Goal: Book appointment/travel/reservation

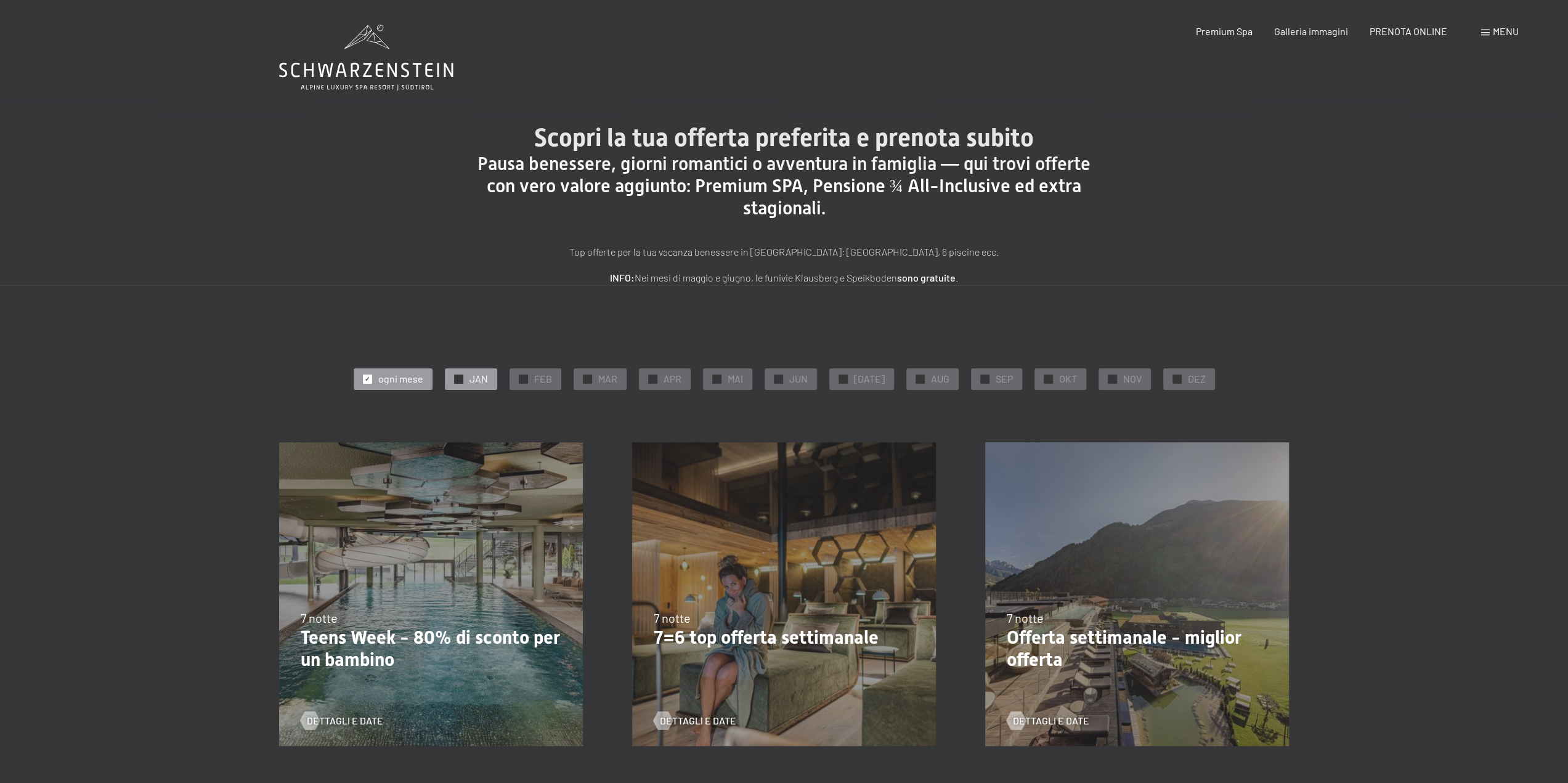
click at [471, 378] on div "✓ JAN" at bounding box center [471, 379] width 53 height 21
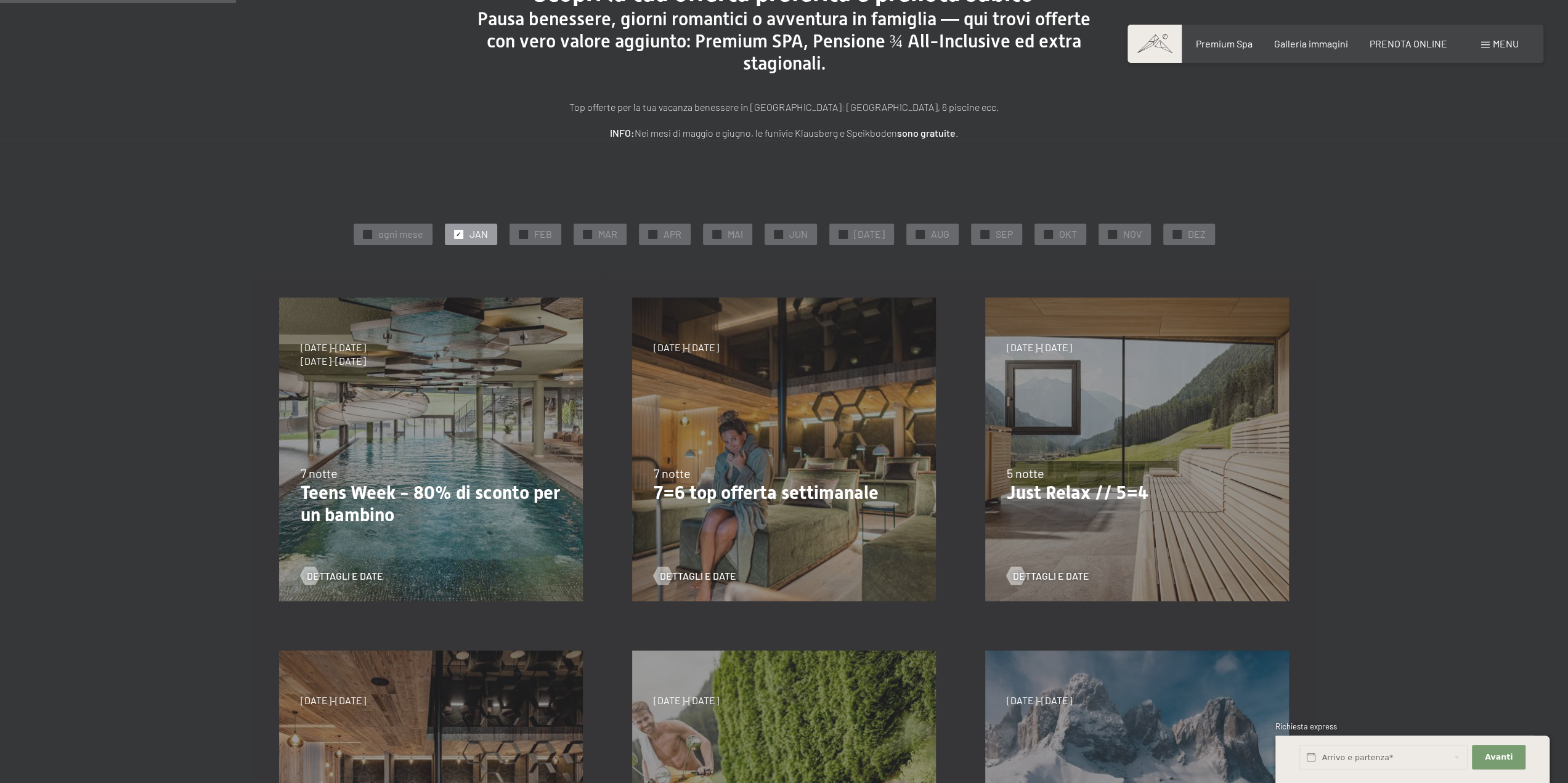
scroll to position [185, 0]
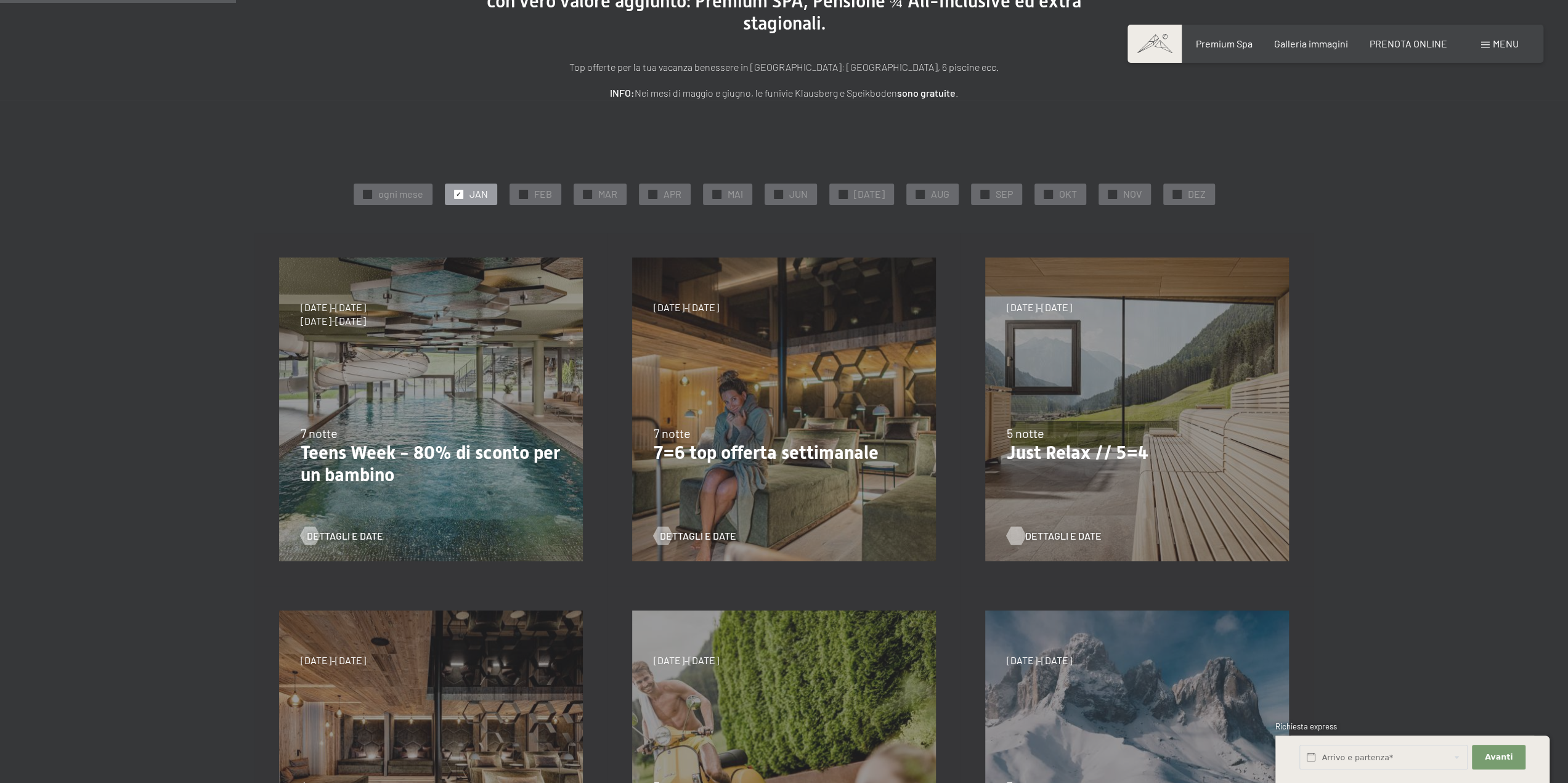
click at [1065, 536] on span "Dettagli e Date" at bounding box center [1063, 536] width 76 height 14
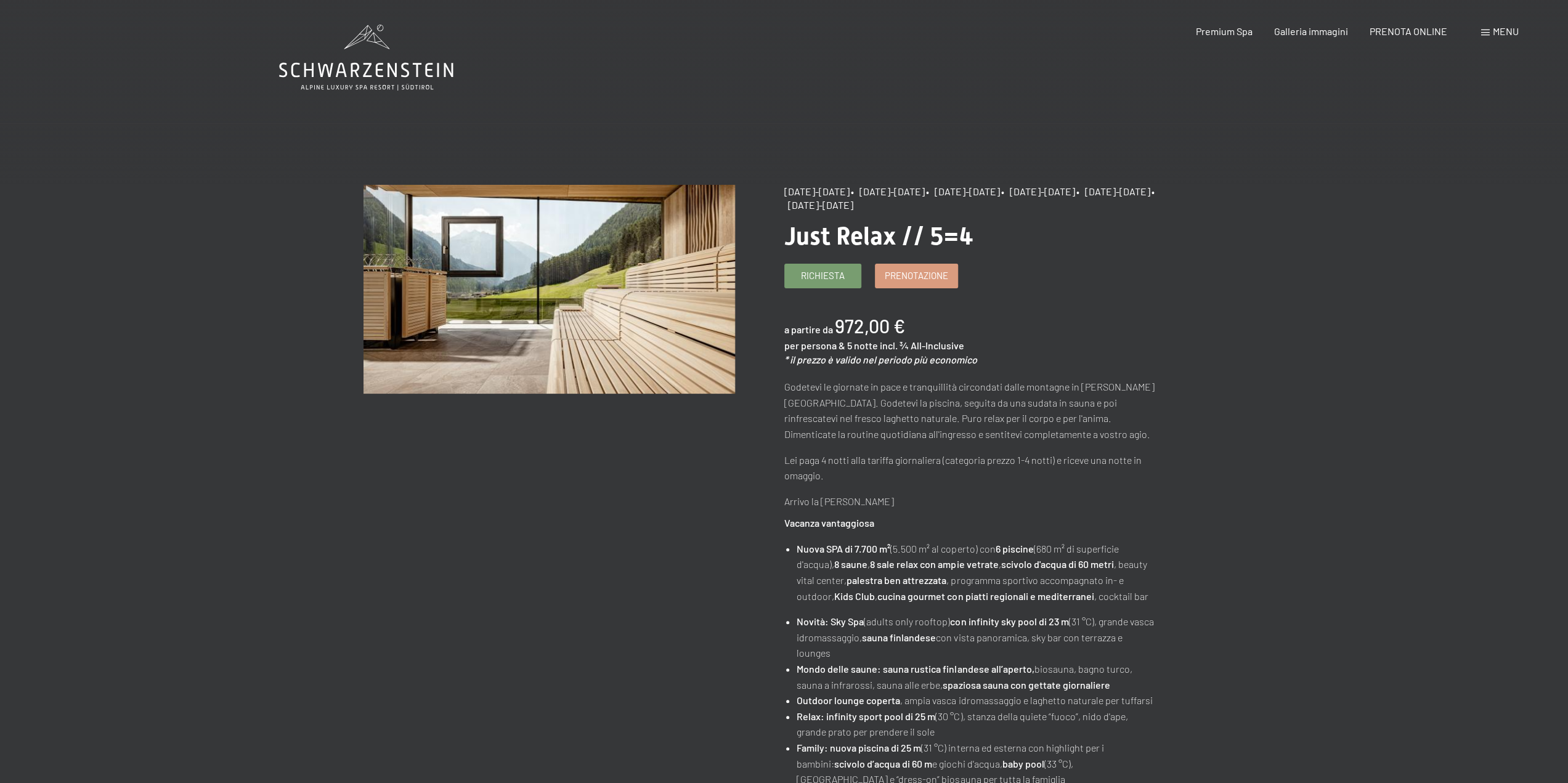
drag, startPoint x: 797, startPoint y: 191, endPoint x: 988, endPoint y: 191, distance: 191.0
click at [988, 191] on div "26/10/2025-31/10/2025 • 21/12/2025-26/12/2025 • 4/1/2026-23/1/2026 • 8/3/2026-2…" at bounding box center [969, 199] width 372 height 28
click at [1000, 191] on span "• 4/1/2026-23/1/2026" at bounding box center [963, 191] width 74 height 12
drag, startPoint x: 1012, startPoint y: 191, endPoint x: 1099, endPoint y: 190, distance: 87.0
click at [1099, 190] on div "26/10/2025-31/10/2025 • 21/12/2025-26/12/2025 • 4/1/2026-23/1/2026 • 8/3/2026-2…" at bounding box center [969, 199] width 372 height 28
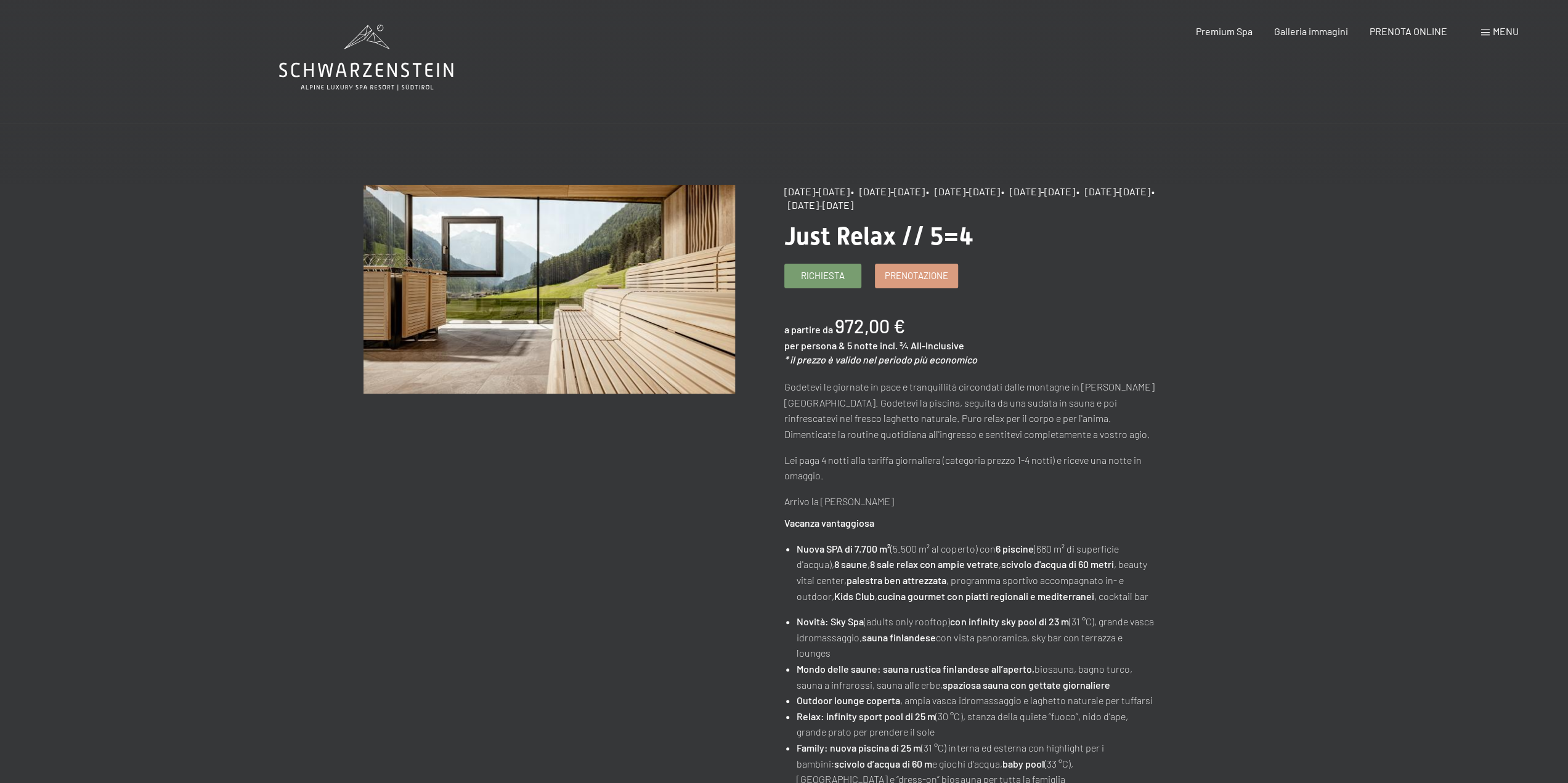
click at [1064, 241] on h1 "Just Relax // 5=4" at bounding box center [969, 236] width 372 height 30
click at [817, 284] on link "Richiesta" at bounding box center [822, 274] width 76 height 24
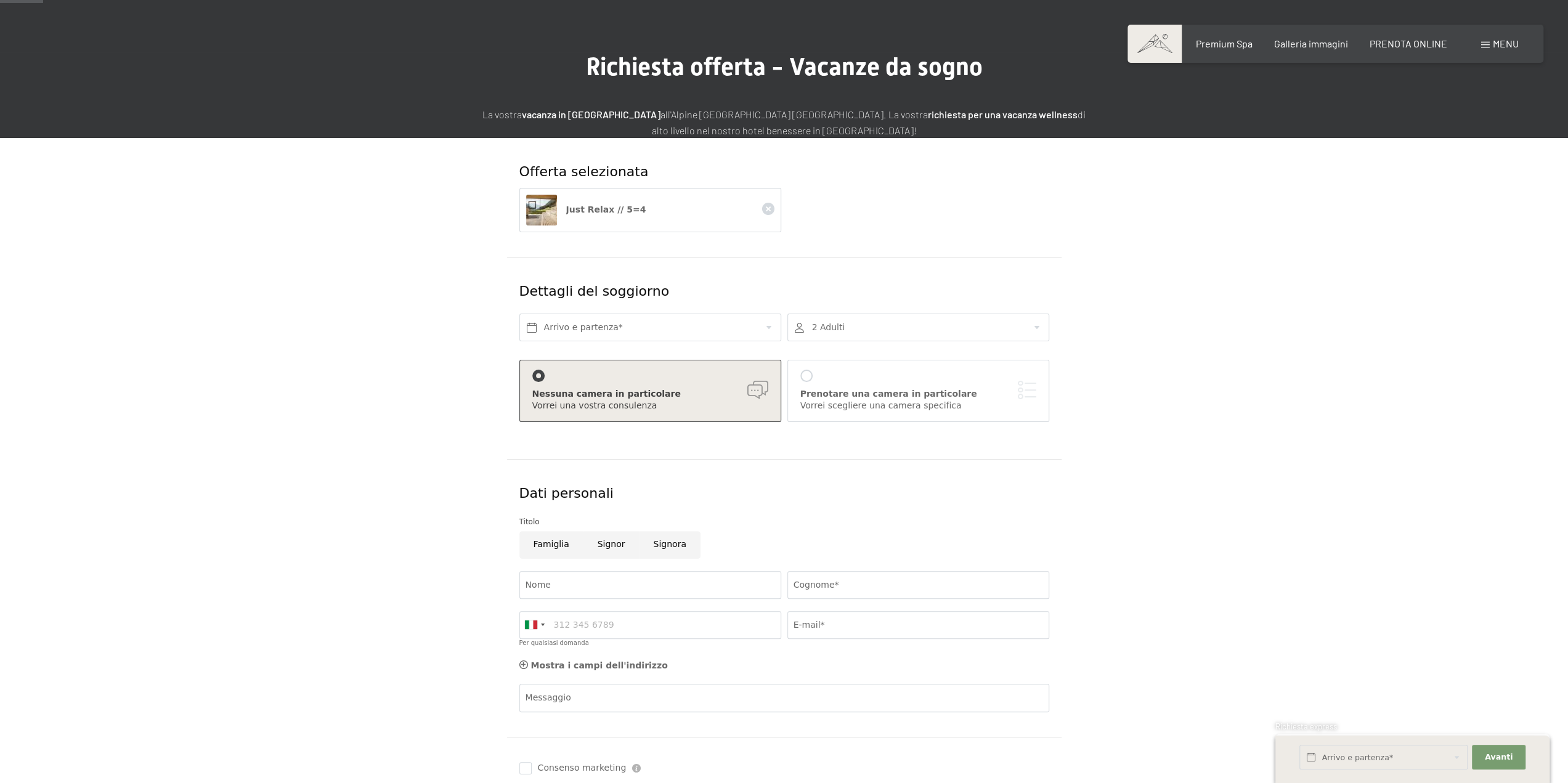
scroll to position [123, 0]
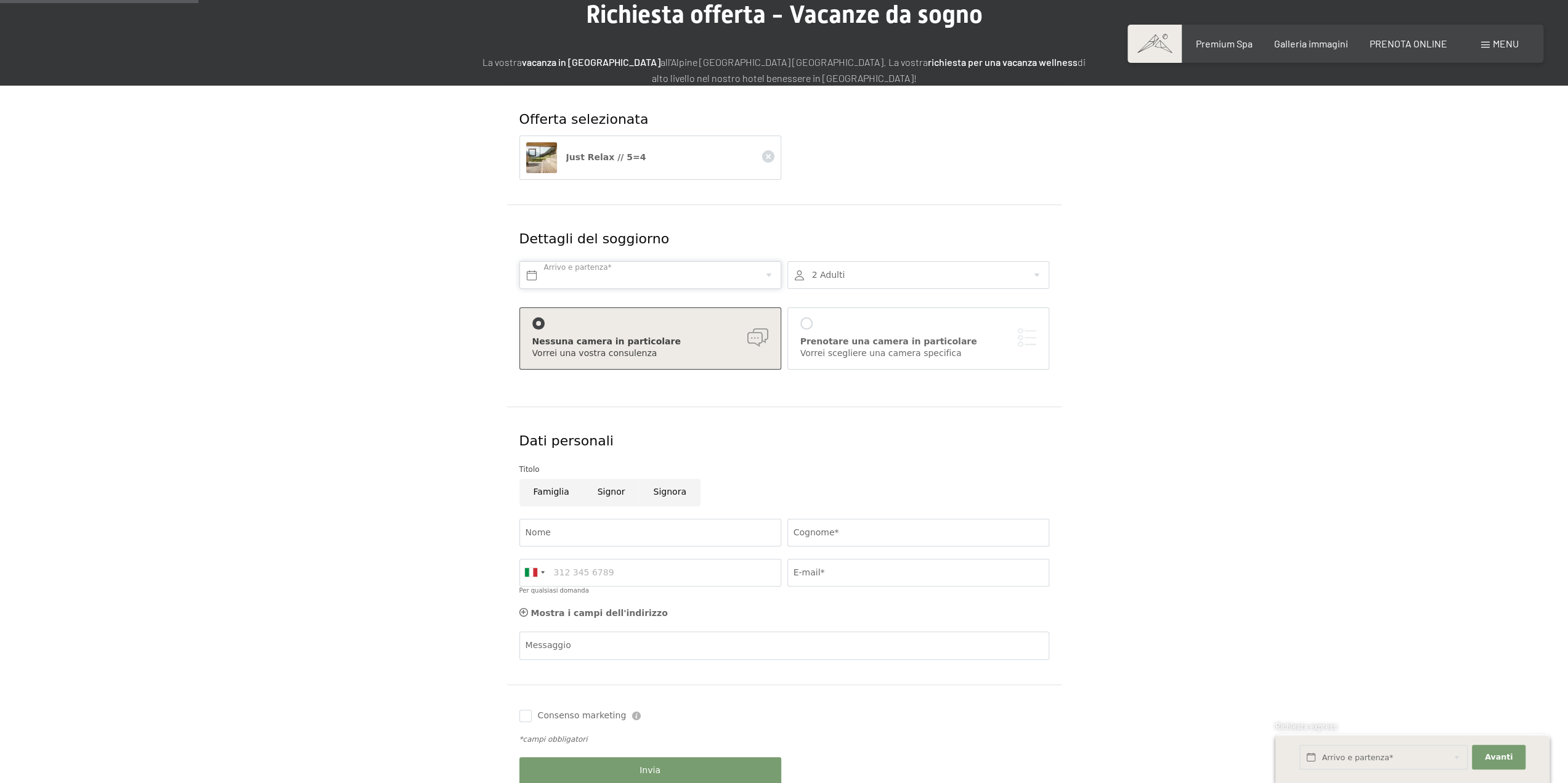
click at [663, 284] on input "text" at bounding box center [650, 275] width 262 height 28
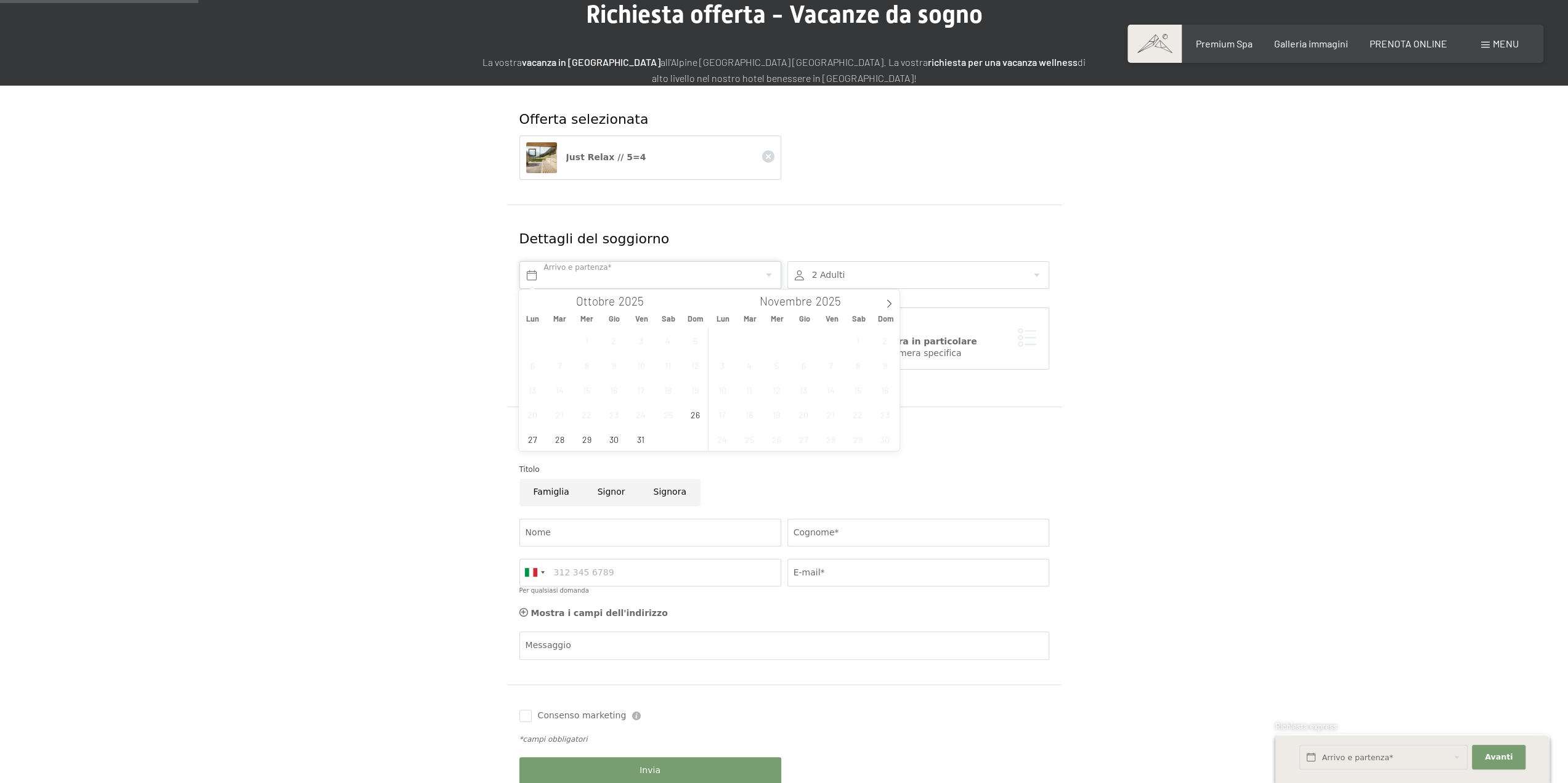
click at [663, 284] on input "text" at bounding box center [650, 275] width 262 height 28
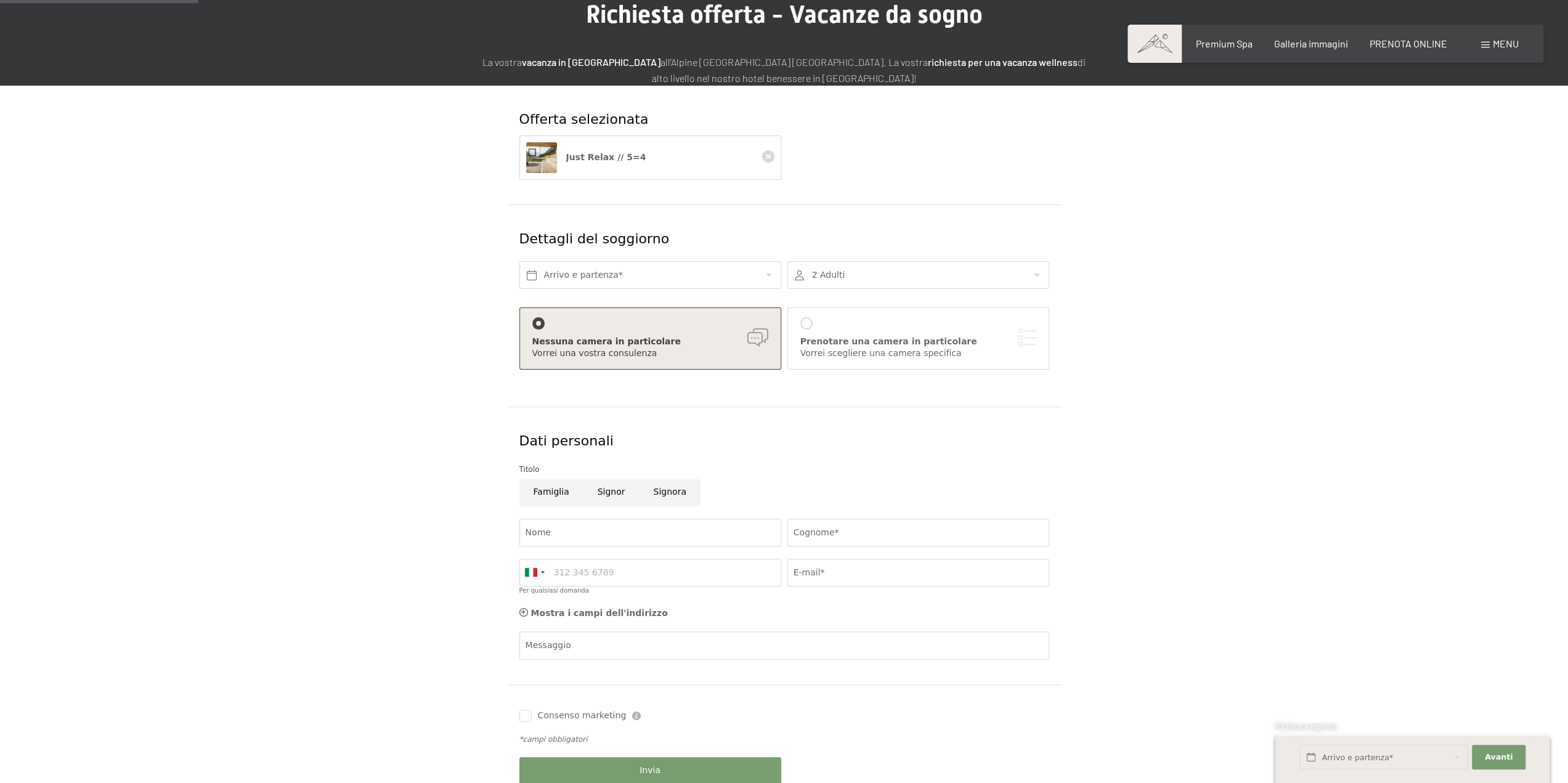
click at [884, 281] on div at bounding box center [918, 275] width 262 height 28
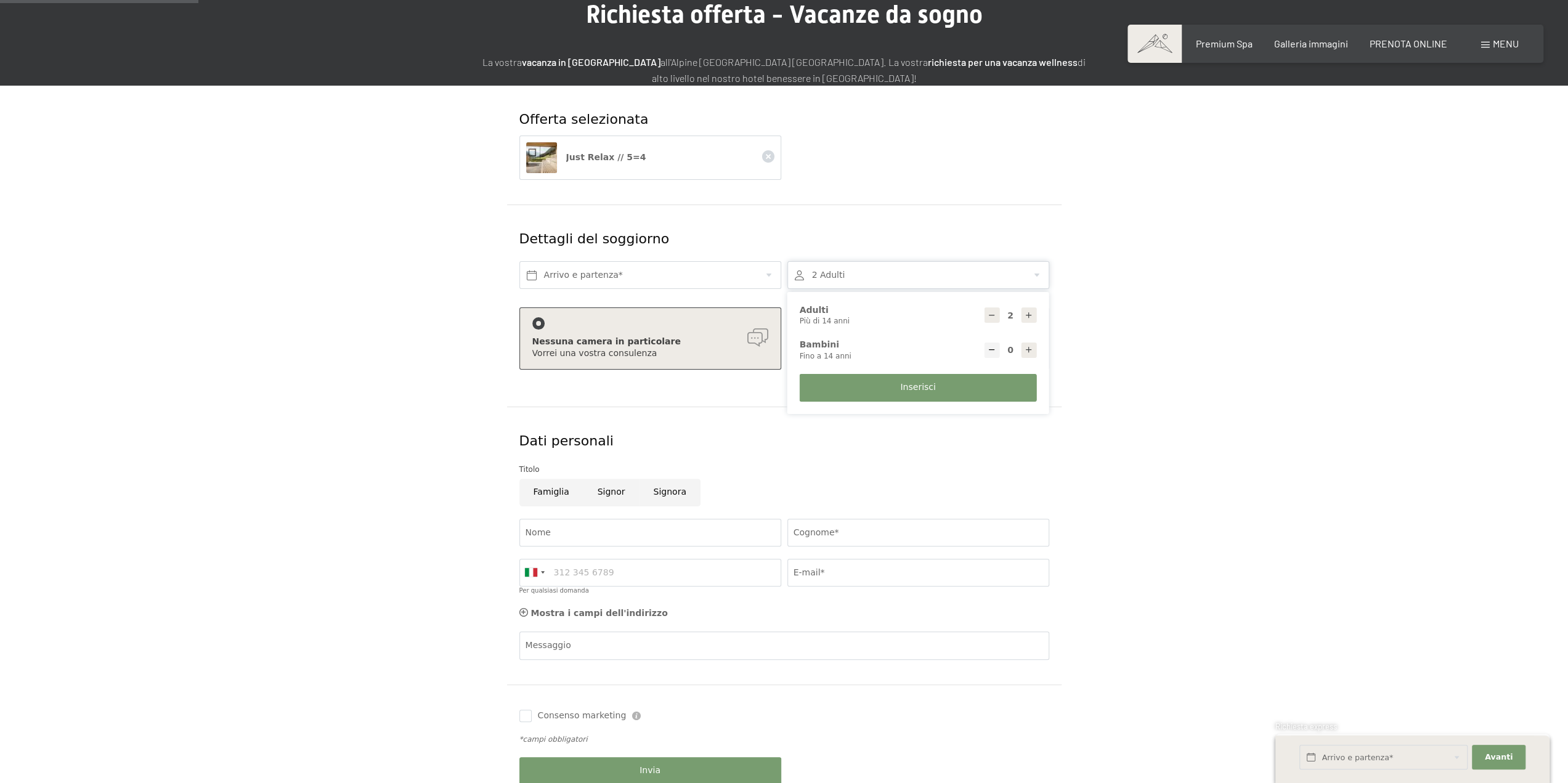
click at [1031, 350] on icon at bounding box center [1029, 349] width 9 height 9
type input "1"
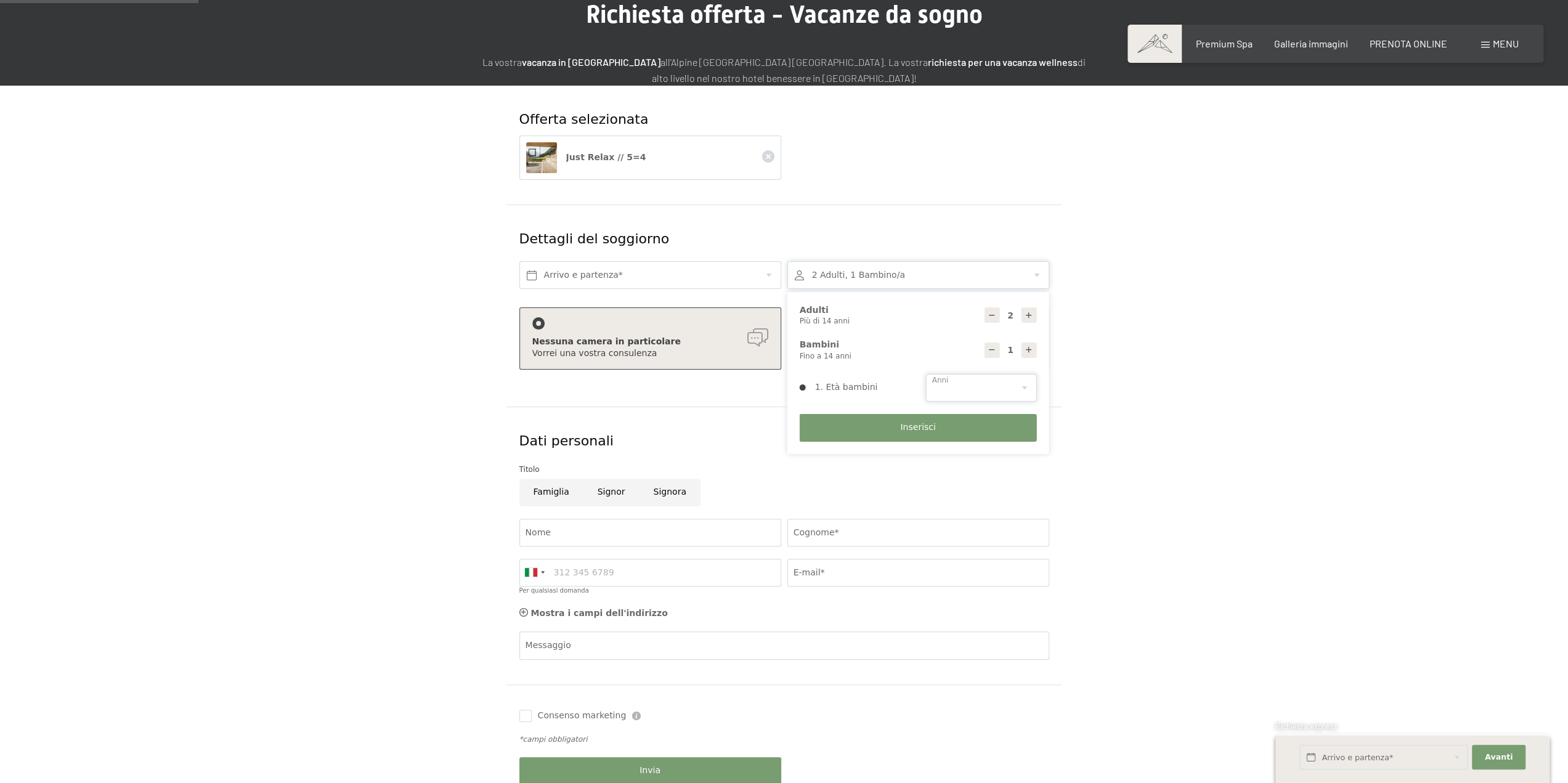
click at [954, 382] on select "0 1 2 3 4 5 6 7 8 9 10 11 12 13 14" at bounding box center [981, 388] width 111 height 28
select select "8"
click at [926, 374] on select "0 1 2 3 4 5 6 7 8 9 10 11 12 13 14" at bounding box center [981, 388] width 111 height 28
click at [896, 436] on button "Inserisci" at bounding box center [918, 428] width 237 height 28
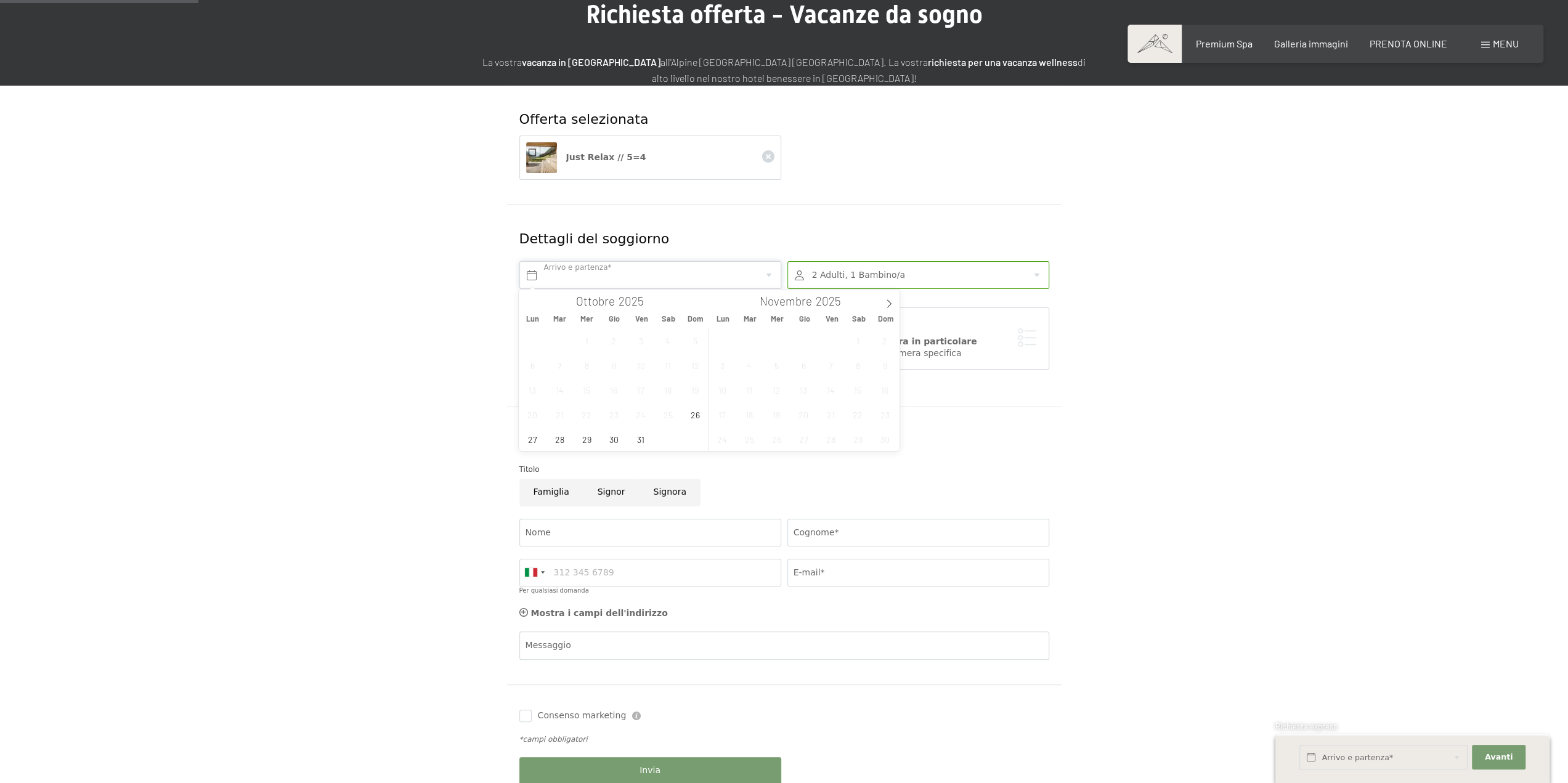
click at [612, 272] on input "text" at bounding box center [650, 275] width 262 height 28
click at [887, 308] on icon at bounding box center [889, 303] width 9 height 9
type input "2026"
click at [884, 338] on span "4" at bounding box center [885, 340] width 24 height 24
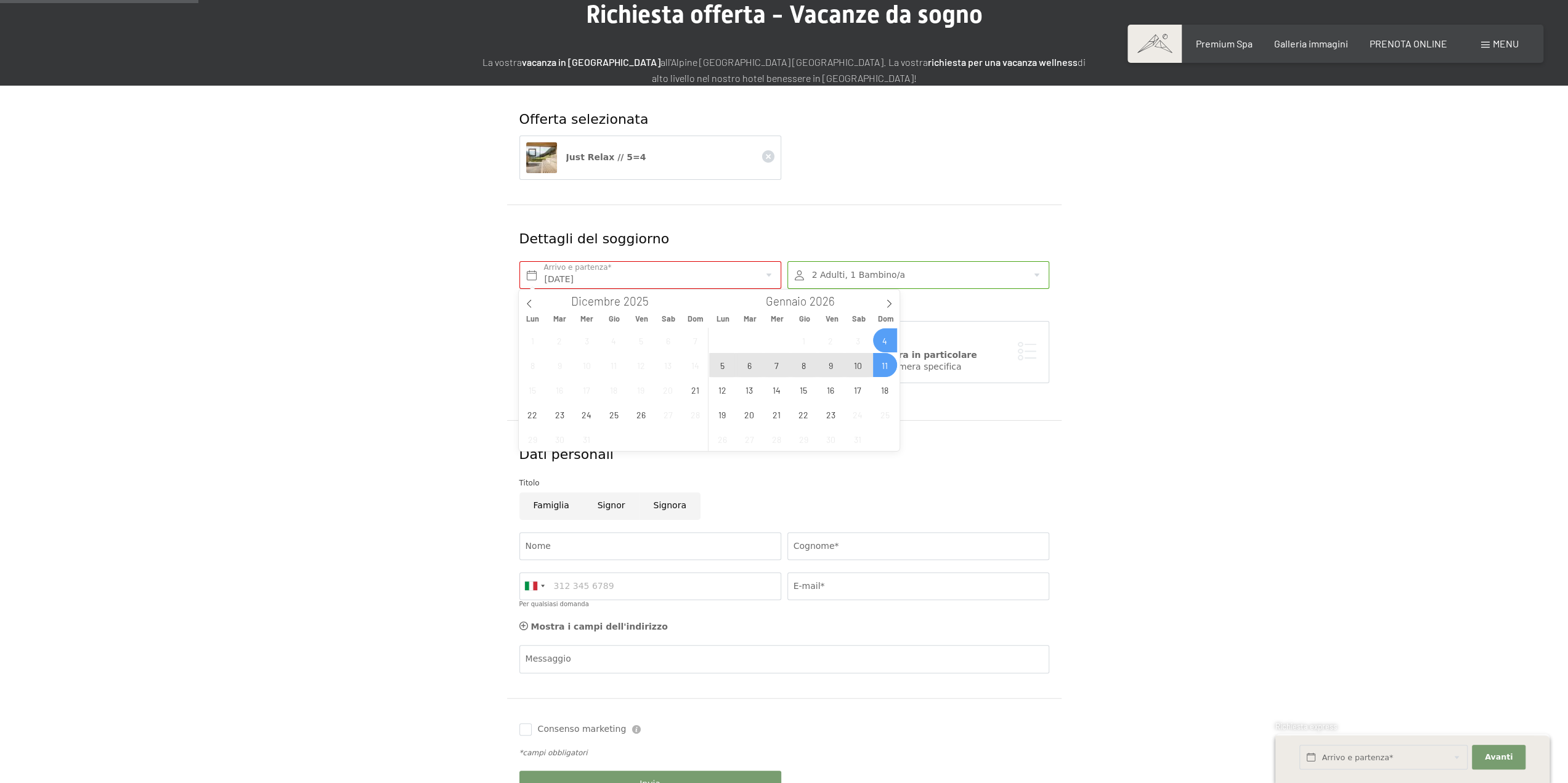
click at [881, 361] on span "11" at bounding box center [885, 365] width 24 height 24
type input "Dom. 04/01/2026 - Dom. 11/01/2026"
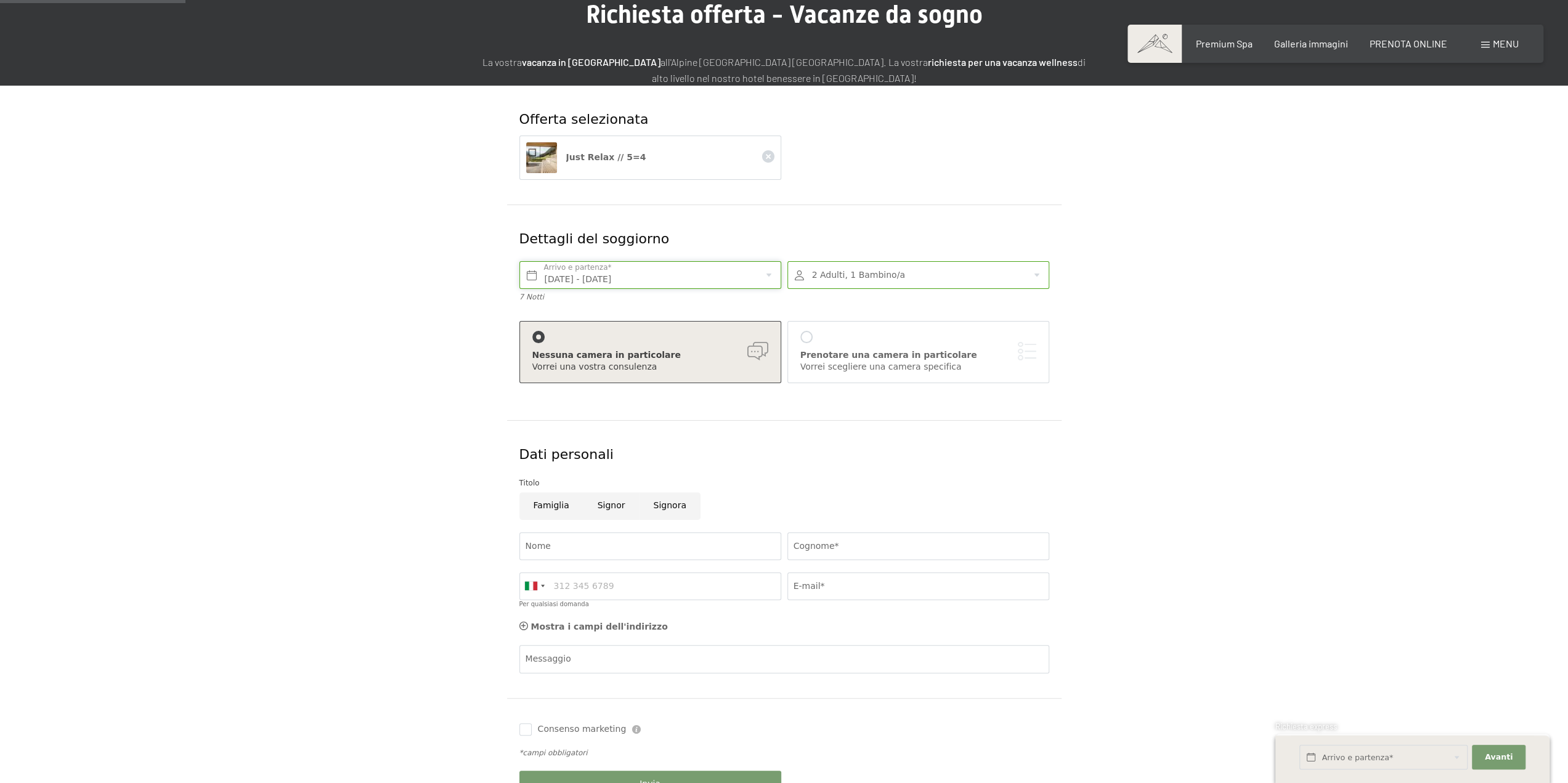
click at [760, 279] on input "Dom. 04/01/2026 - Dom. 11/01/2026" at bounding box center [650, 275] width 262 height 28
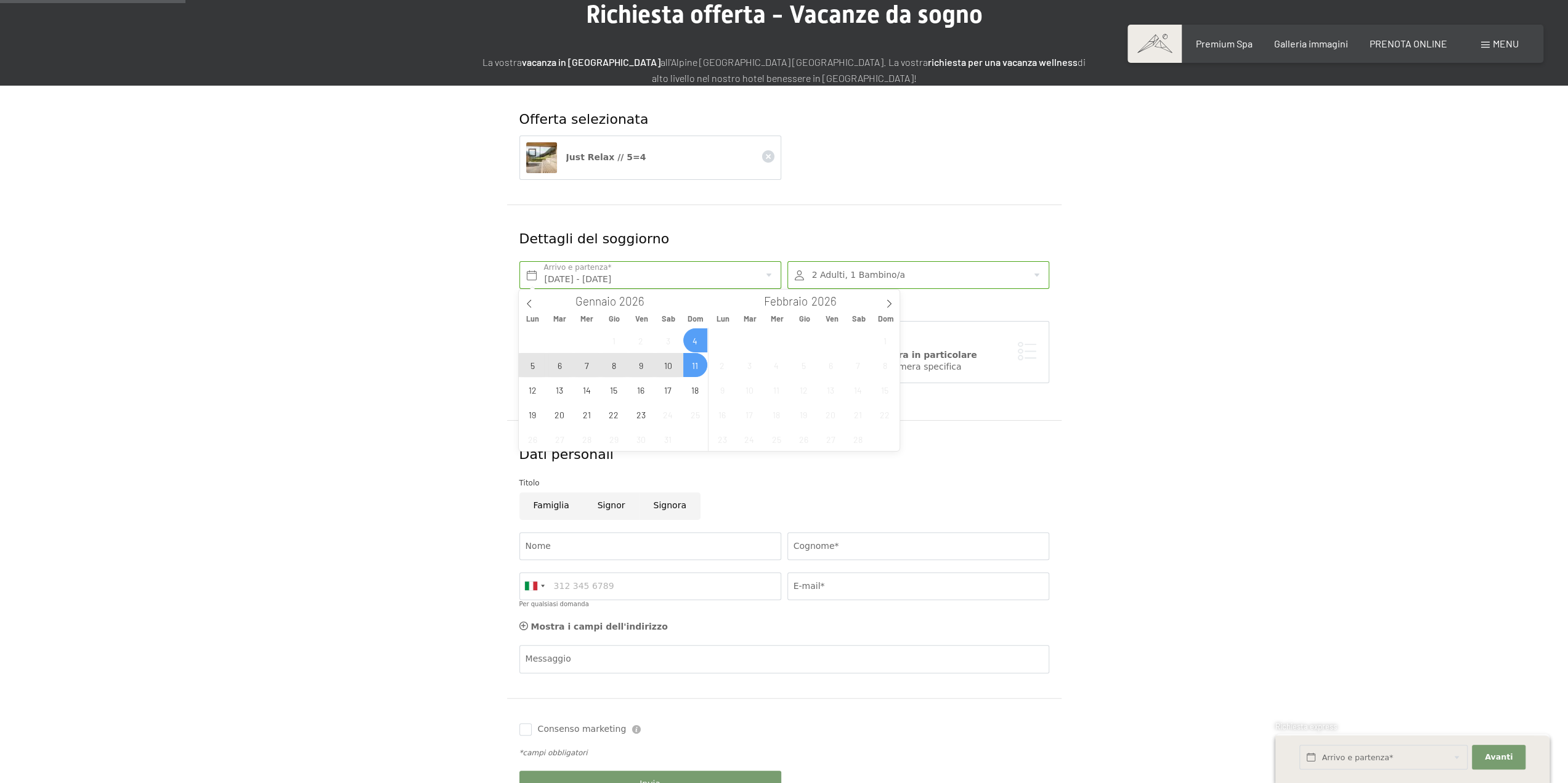
click at [839, 215] on div "Dettagli del soggiorno Dom. 04/01/2026 - Dom. 11/01/2026 Arrivo e partenza* 7 N…" at bounding box center [784, 313] width 554 height 216
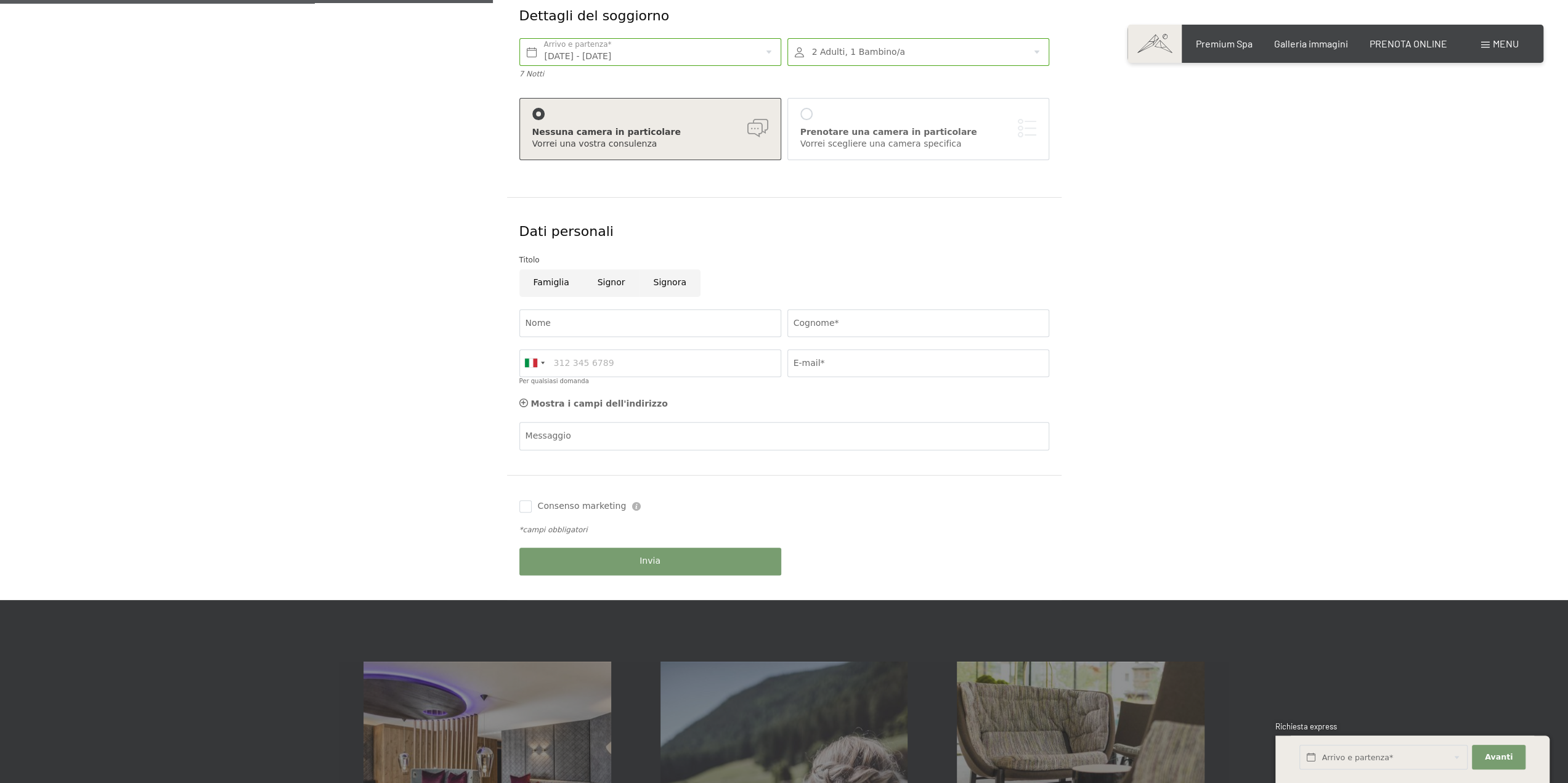
scroll to position [370, 0]
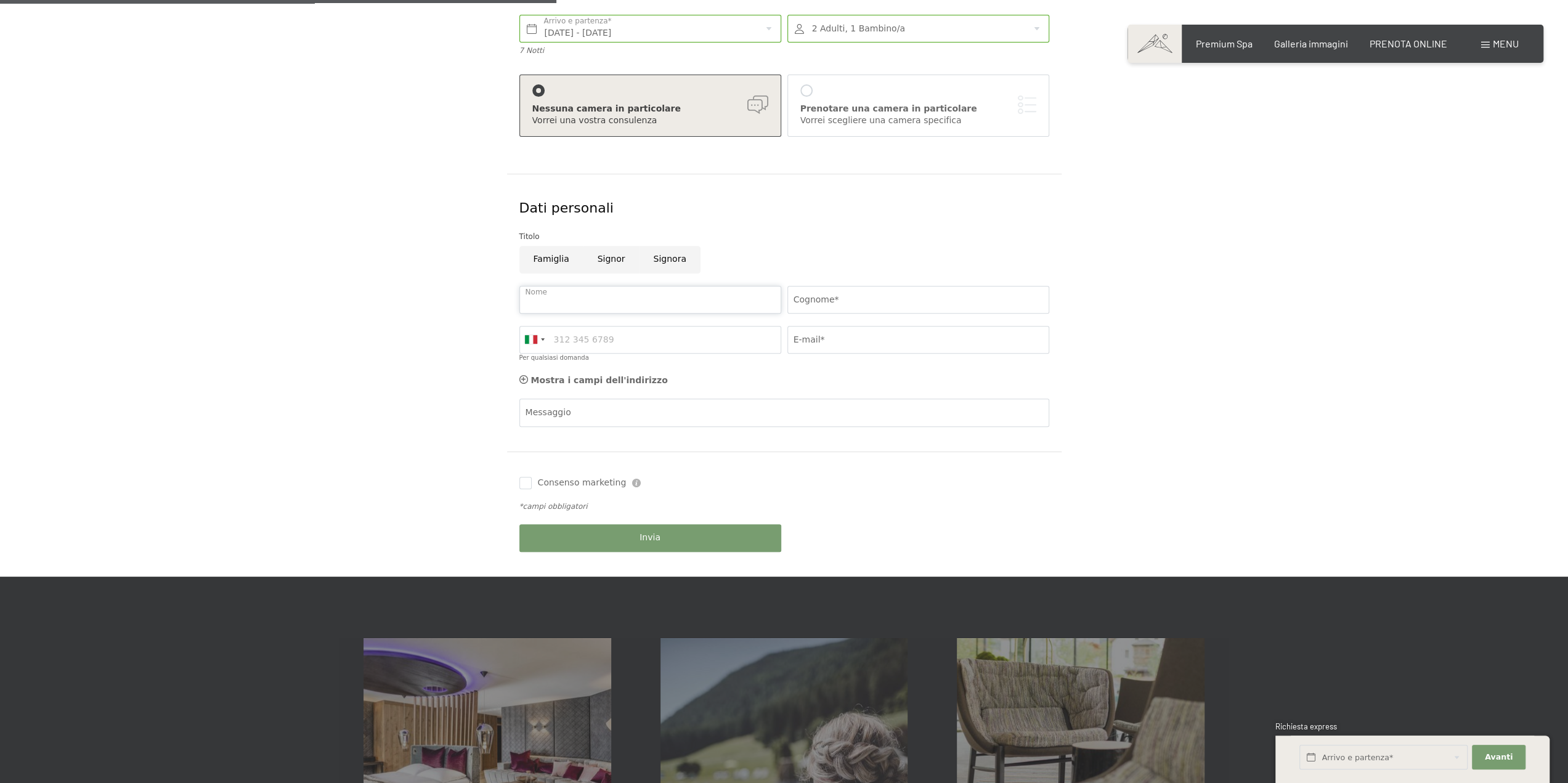
click at [616, 288] on input "Nome" at bounding box center [650, 300] width 262 height 28
type input "Michela"
type input "Ramazzotti"
type input "3287204982"
type input "mic.ramazzotti@gmail.com"
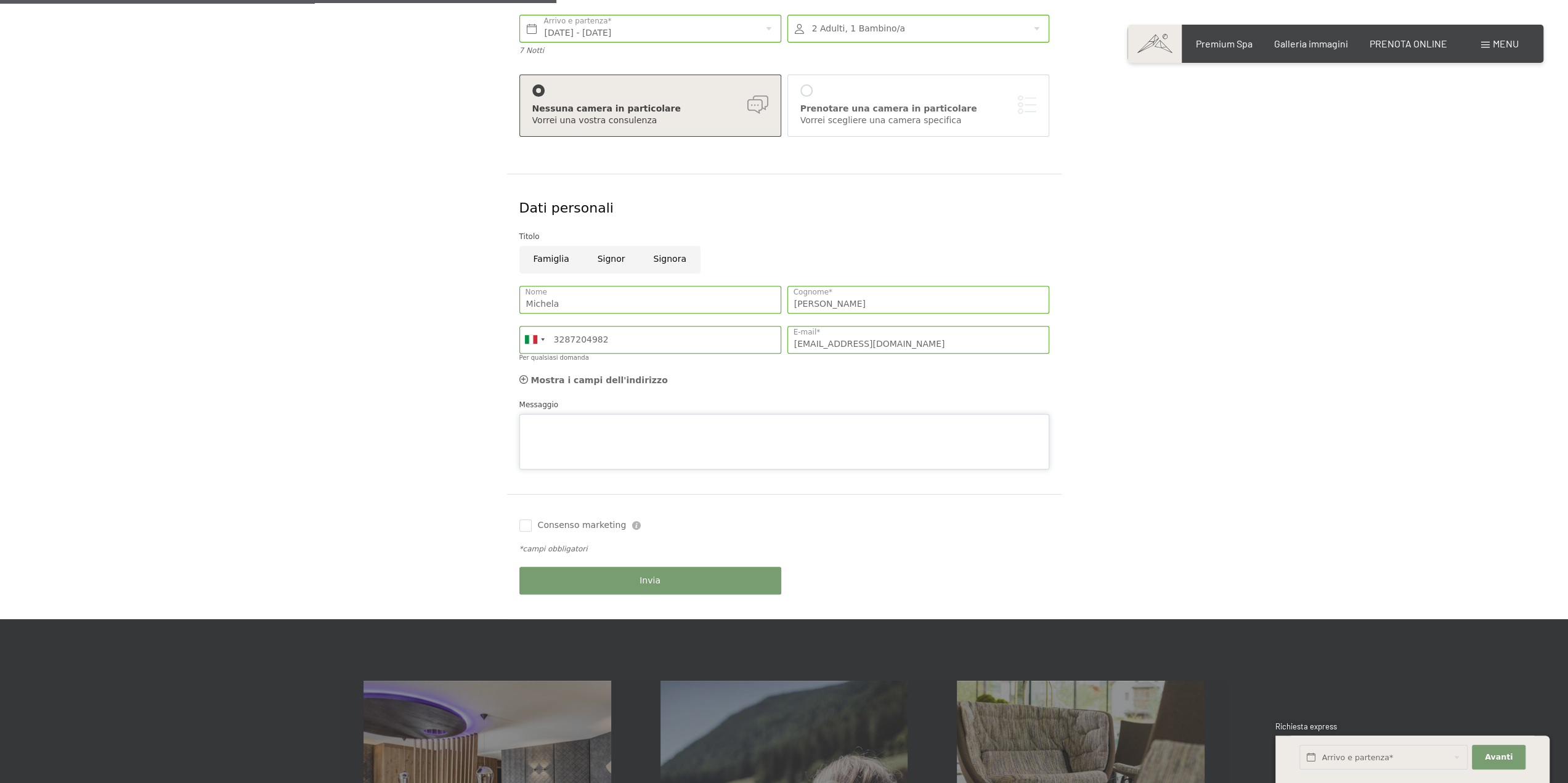
click at [687, 405] on div "Messaggio" at bounding box center [784, 434] width 529 height 71
click at [802, 422] on textarea "La richiesta si intende anche per date flessibili dal 3 gennaio al 11 gennaio. …" at bounding box center [784, 442] width 529 height 55
click at [805, 420] on textarea "La richiesta si intende anche per date flessibili dal 3 gennaio al 11 gennaio. …" at bounding box center [784, 442] width 529 height 55
click at [929, 424] on textarea "La richiesta si intende anche per date flessibili dal 3 gennaio al 11 gennaio (…" at bounding box center [784, 442] width 529 height 55
type textarea "La richiesta si intende anche per date flessibili dal 3 gennaio al 11 gennaio (…"
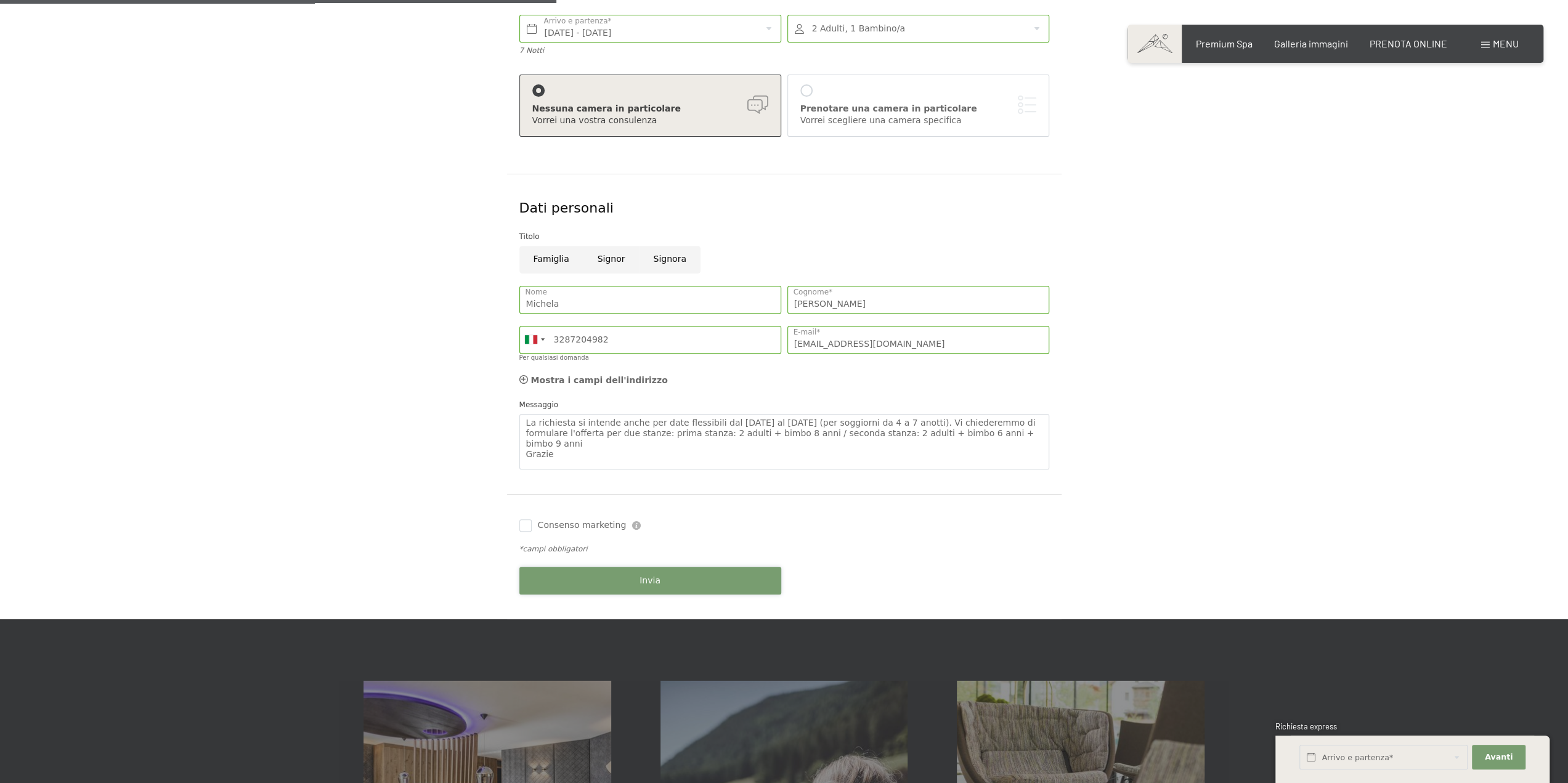
click at [620, 582] on div "Invia" at bounding box center [650, 580] width 268 height 40
click at [560, 580] on button "Invia" at bounding box center [650, 581] width 262 height 28
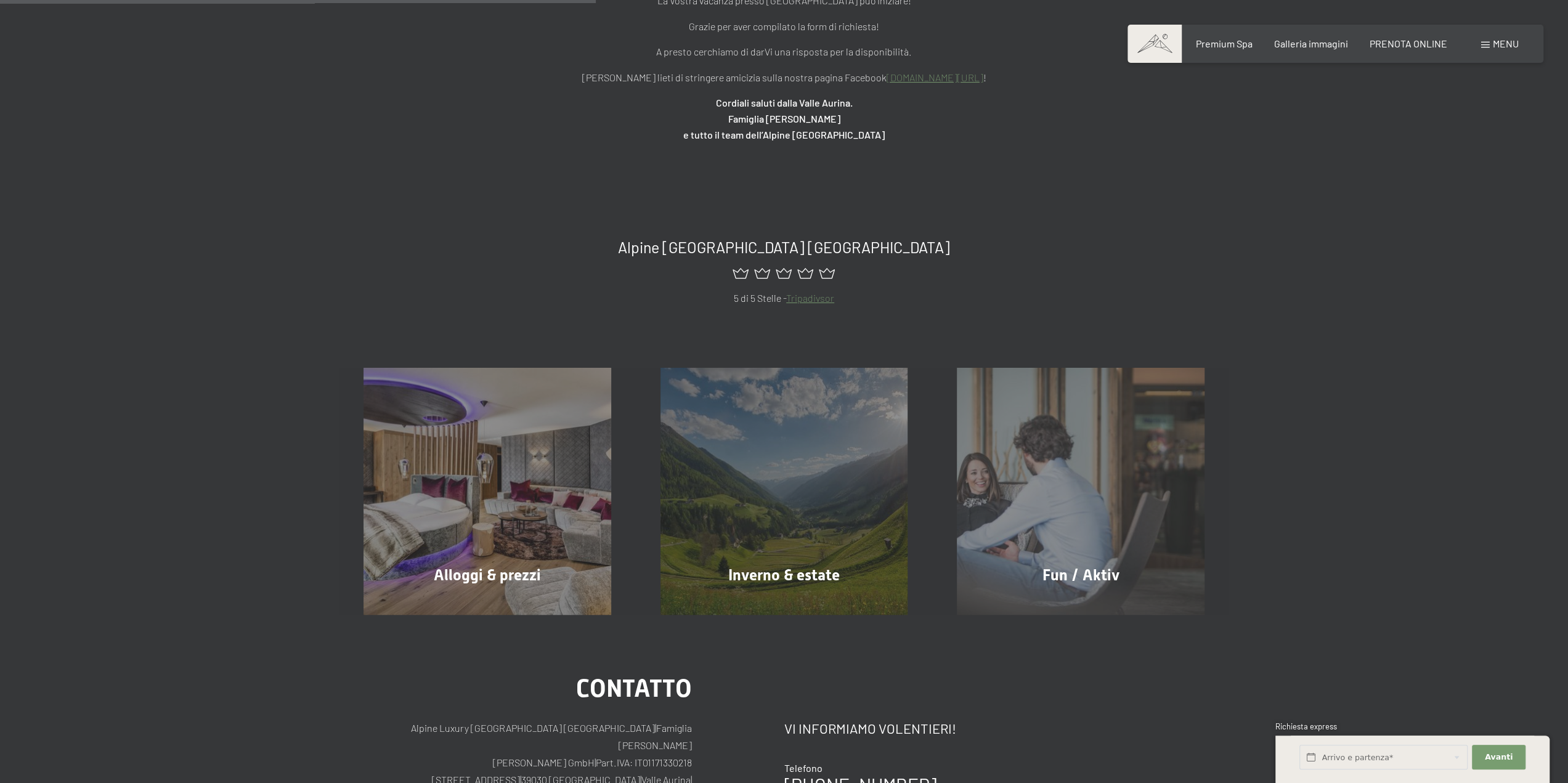
scroll to position [308, 0]
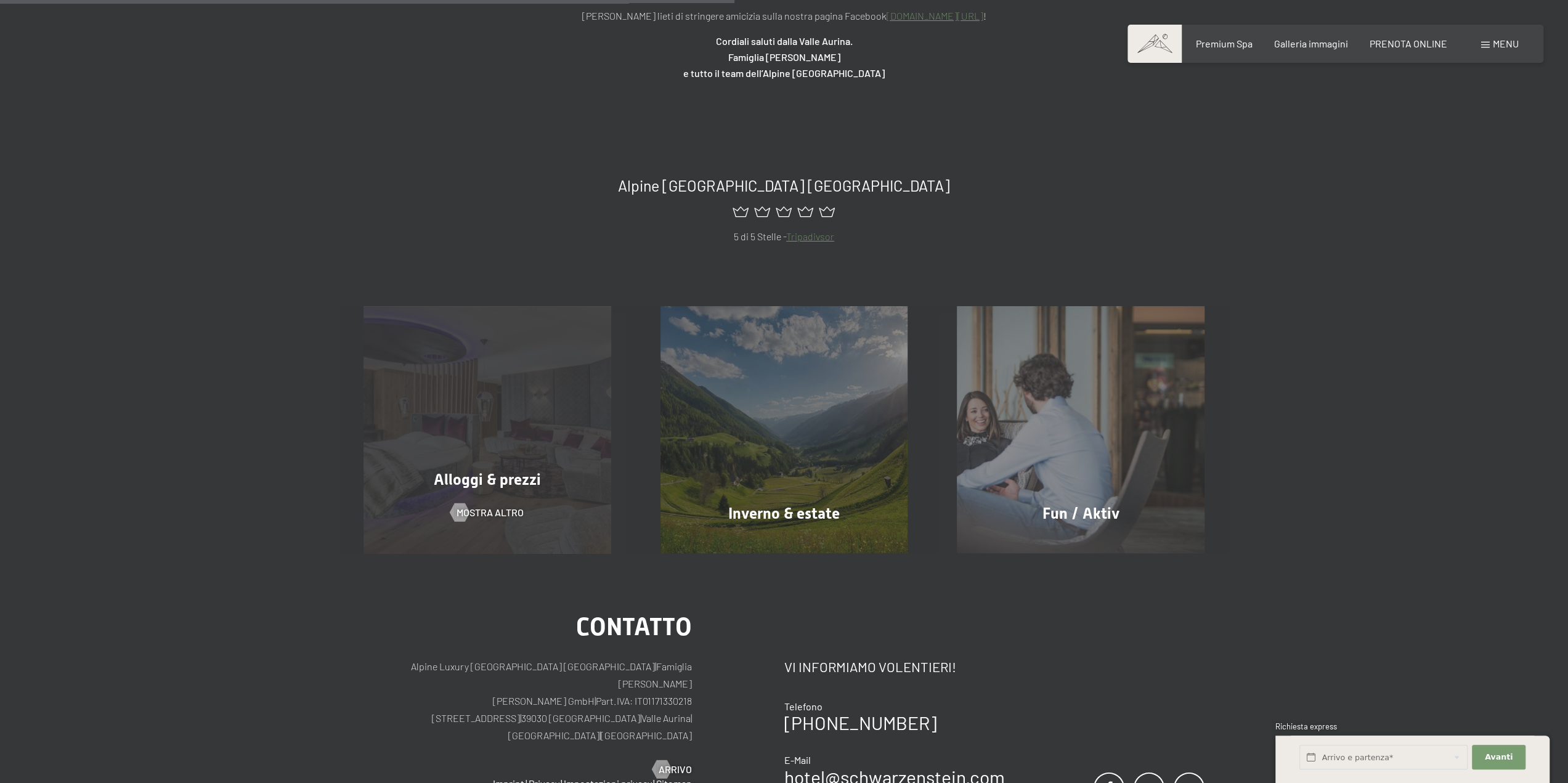
click at [538, 425] on div "Alloggi & prezzi mostra altro" at bounding box center [487, 430] width 297 height 248
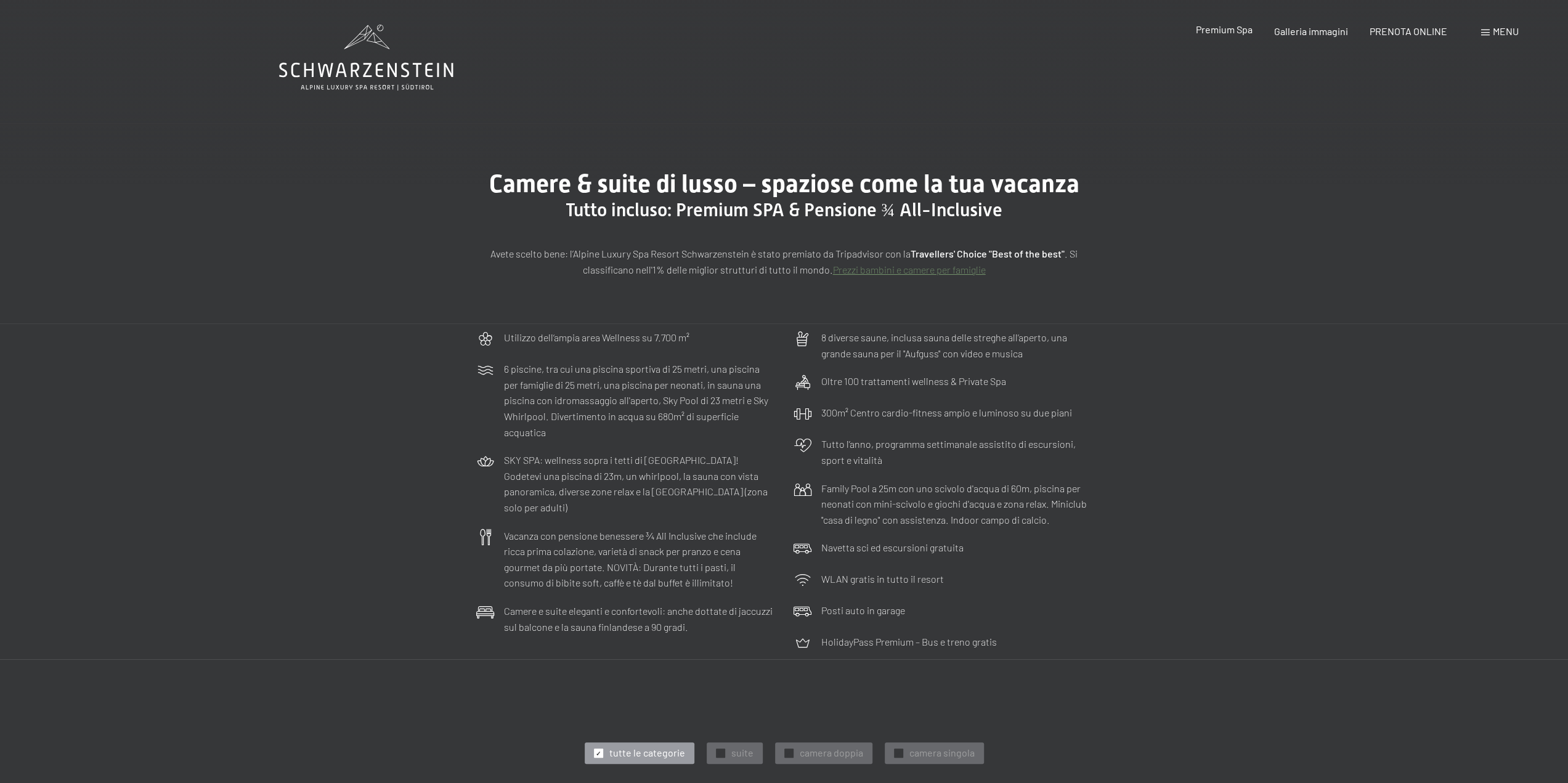
click at [1213, 29] on span "Premium Spa" at bounding box center [1223, 30] width 57 height 12
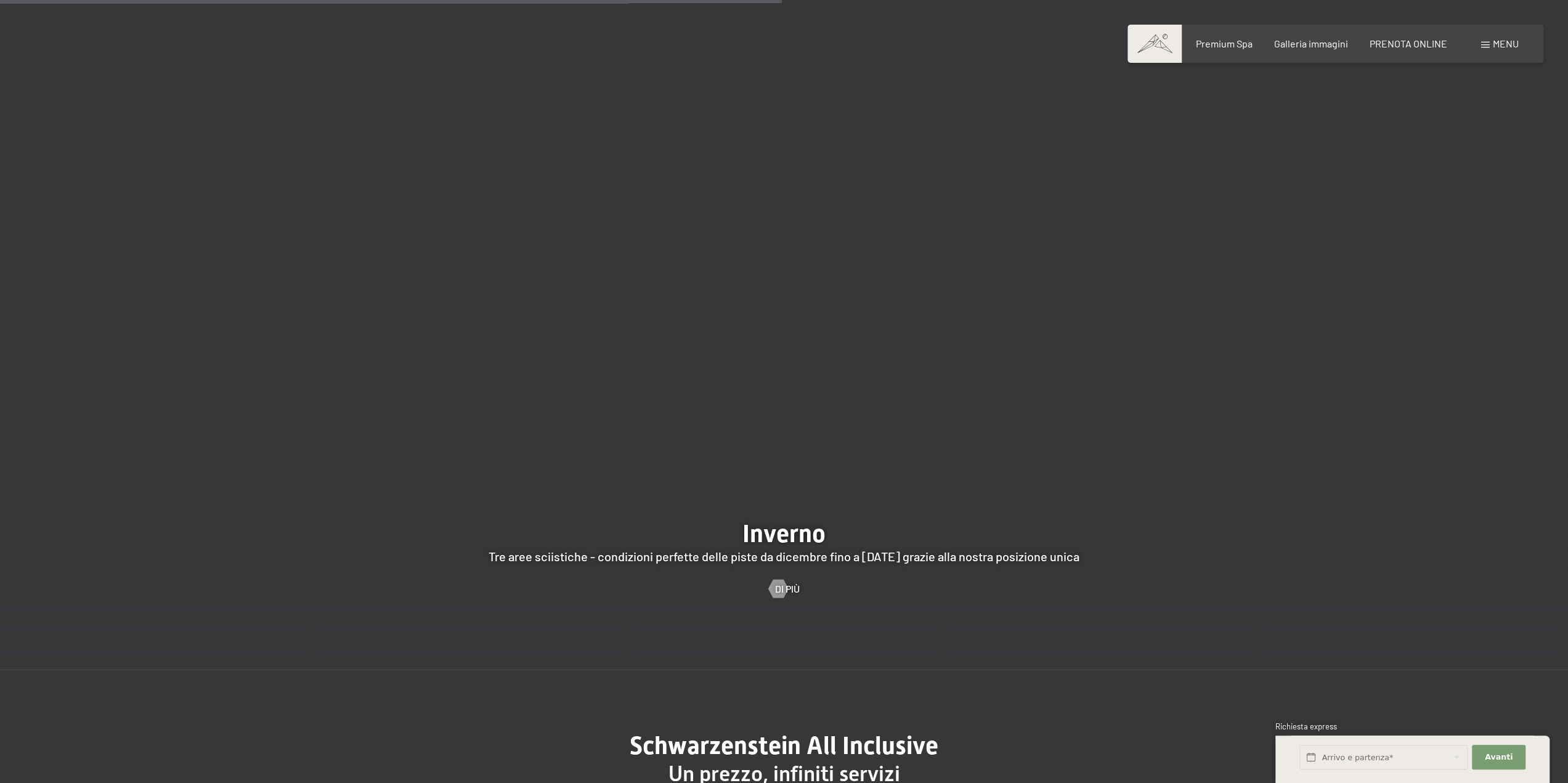
scroll to position [4437, 0]
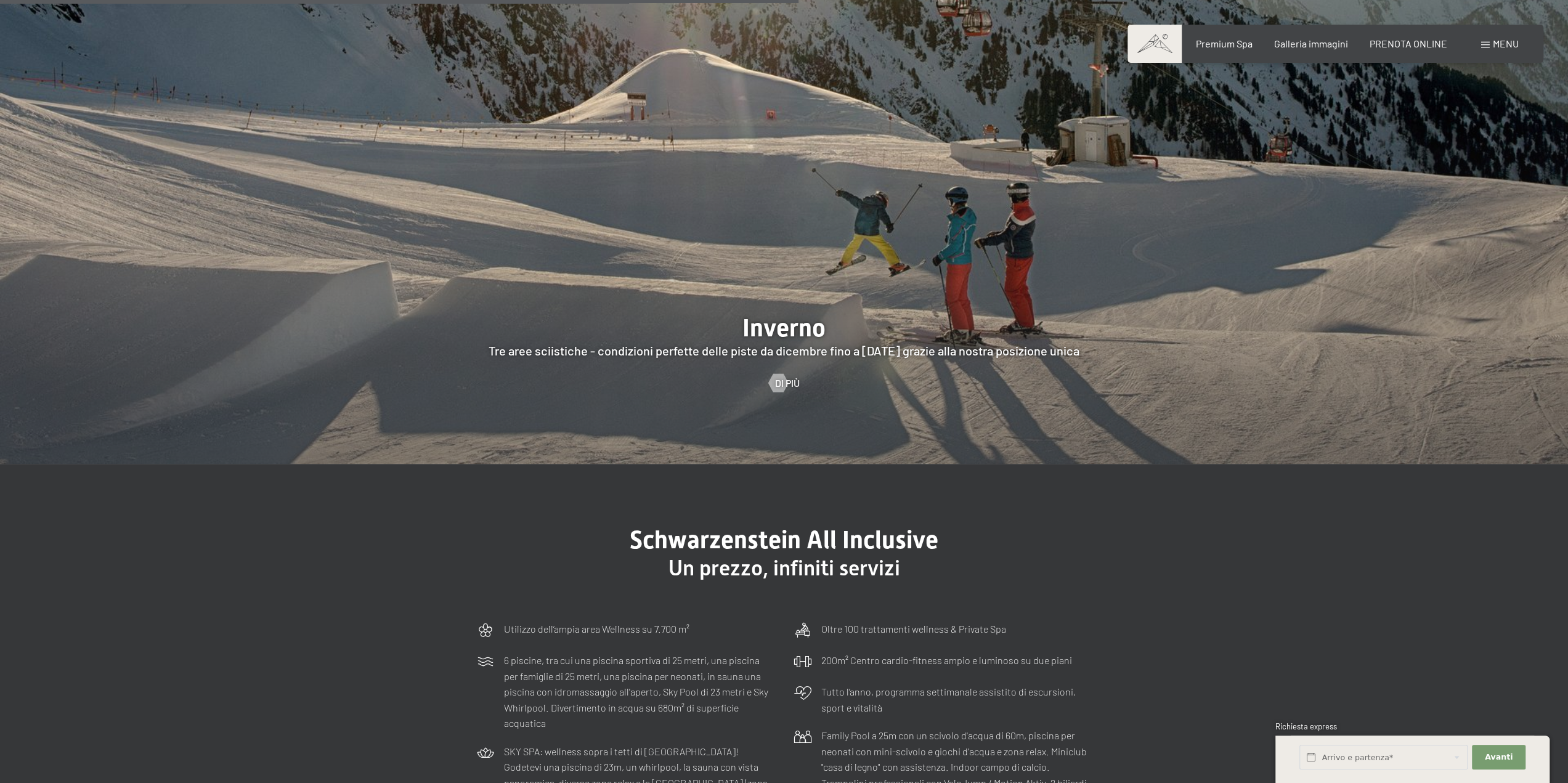
drag, startPoint x: 493, startPoint y: 317, endPoint x: 816, endPoint y: 334, distance: 323.4
click at [816, 334] on div at bounding box center [784, 128] width 1568 height 672
click at [792, 376] on span "Di più" at bounding box center [799, 383] width 24 height 14
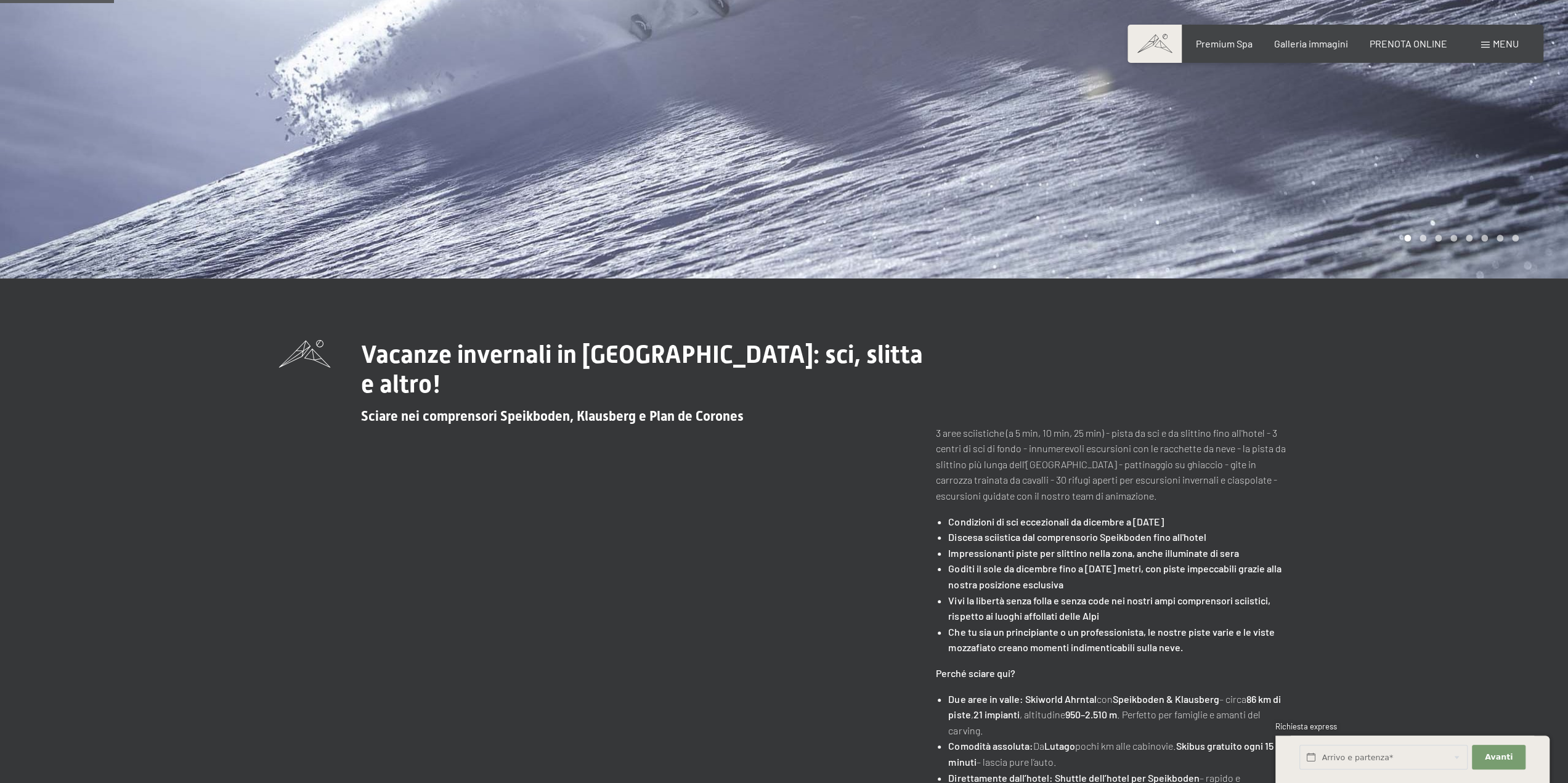
scroll to position [493, 0]
